Goal: Information Seeking & Learning: Understand process/instructions

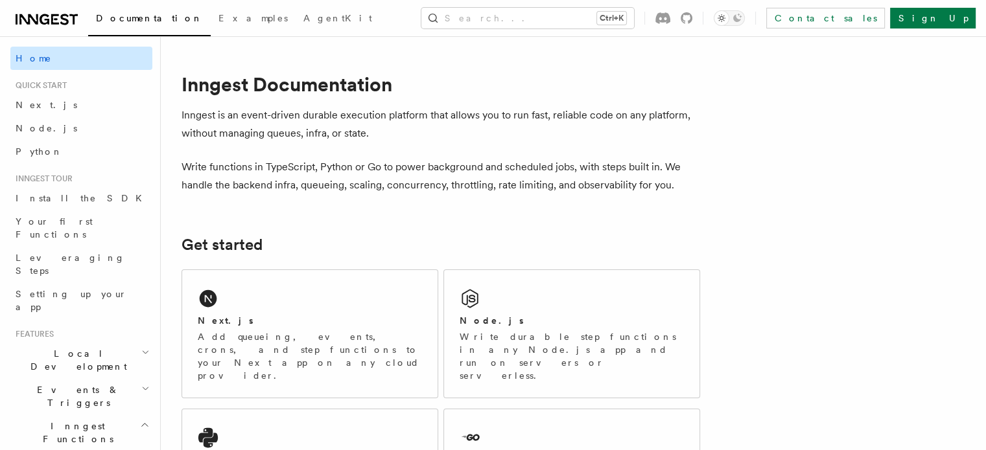
click at [55, 59] on link "Home" at bounding box center [81, 58] width 142 height 23
click at [38, 61] on span "Home" at bounding box center [34, 58] width 36 height 13
click at [137, 23] on span "Documentation" at bounding box center [149, 18] width 107 height 10
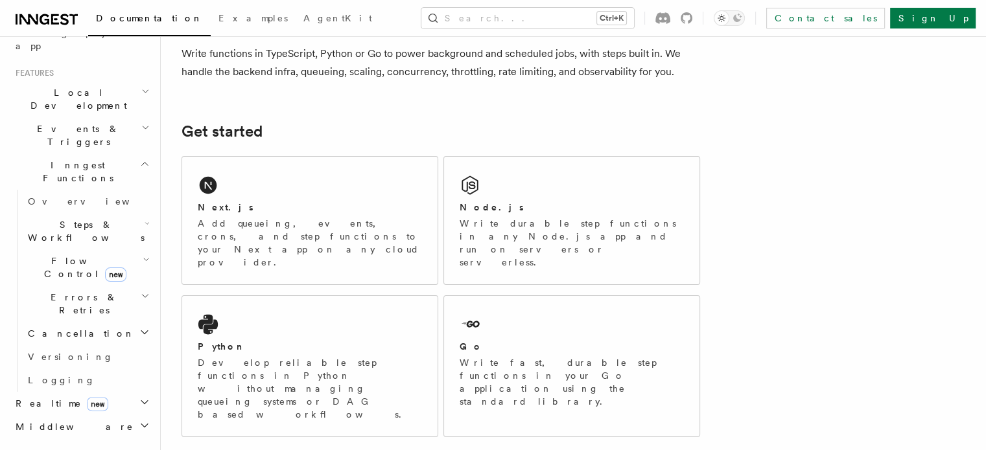
scroll to position [262, 0]
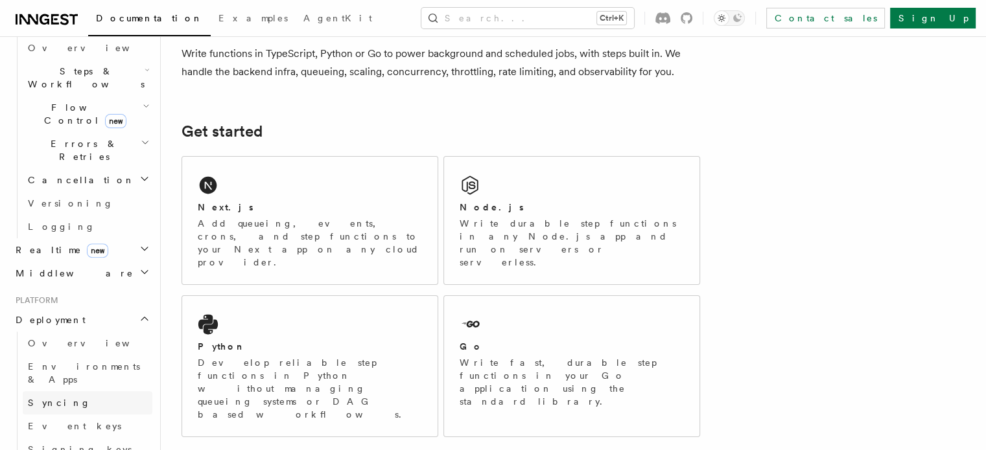
scroll to position [426, 0]
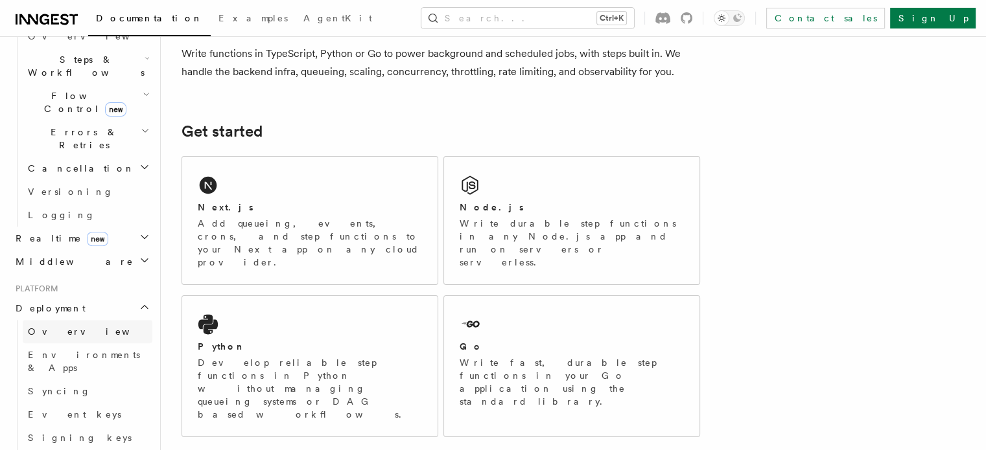
click at [65, 327] on span "Overview" at bounding box center [94, 332] width 133 height 10
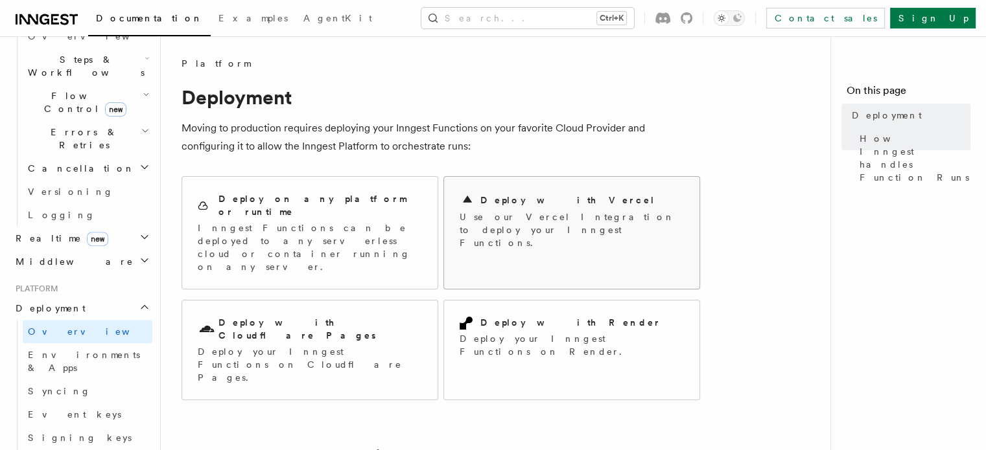
click at [503, 184] on div "Deploy with Vercel Use our Vercel Integration to deploy your Inngest Functions." at bounding box center [571, 221] width 255 height 88
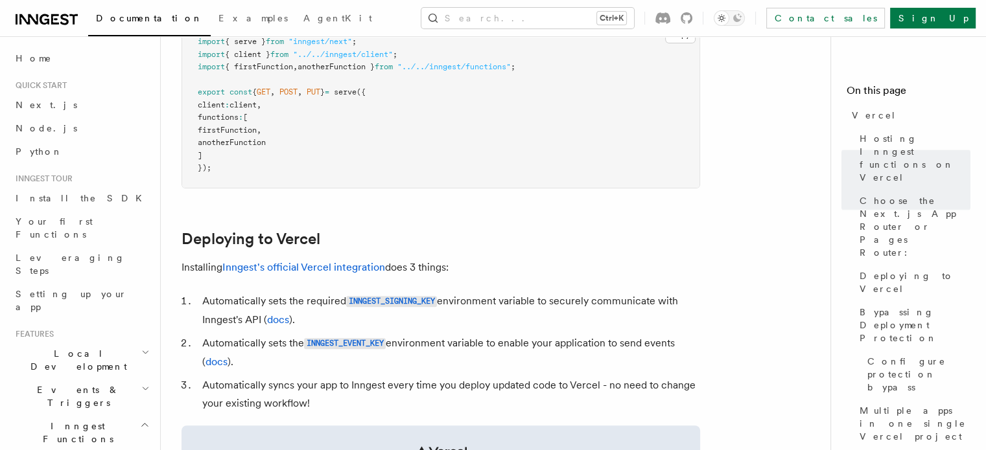
scroll to position [469, 0]
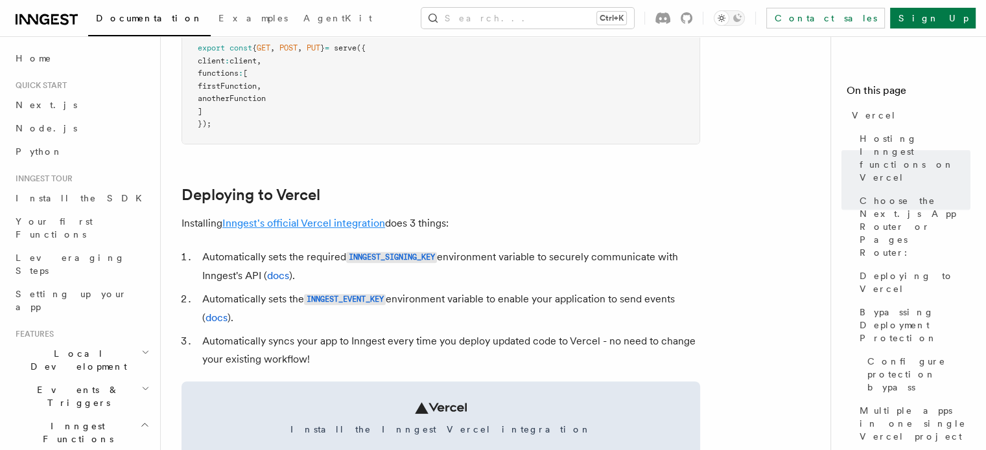
click at [293, 221] on link "Inngest's official Vercel integration" at bounding box center [303, 223] width 163 height 12
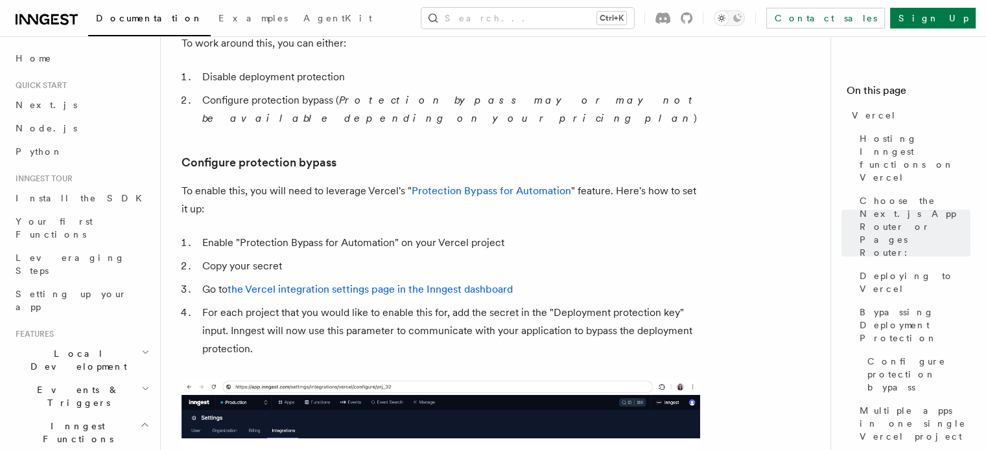
scroll to position [1140, 0]
